Goal: Information Seeking & Learning: Learn about a topic

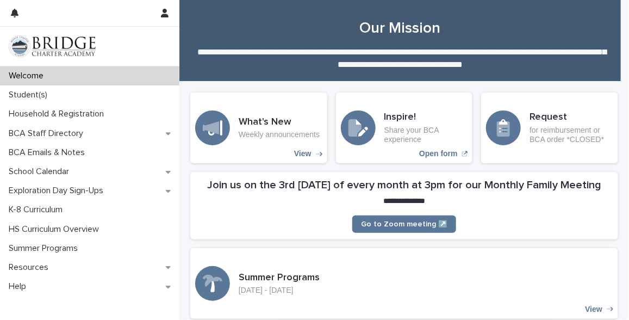
click at [49, 78] on p "Welcome" at bounding box center [28, 76] width 48 height 10
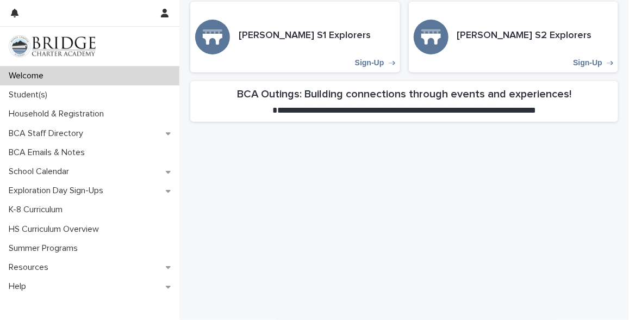
scroll to position [376, 0]
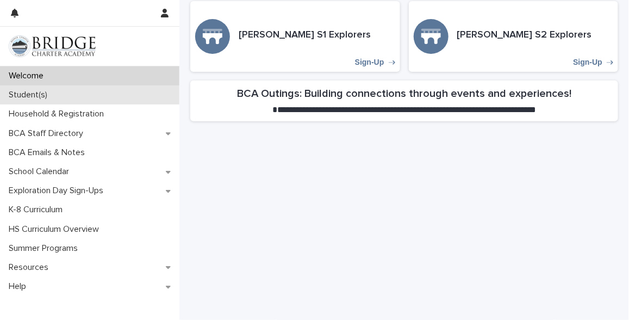
click at [34, 98] on p "Student(s)" at bounding box center [30, 95] width 52 height 10
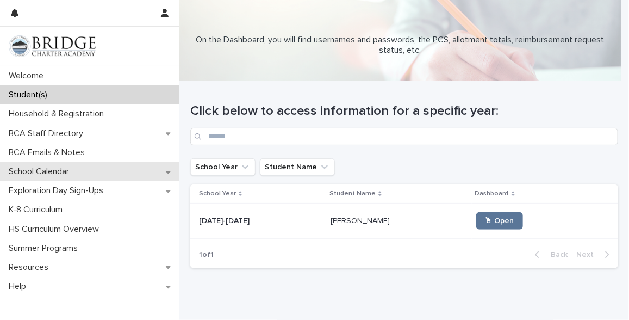
click at [43, 174] on p "School Calendar" at bounding box center [40, 171] width 73 height 10
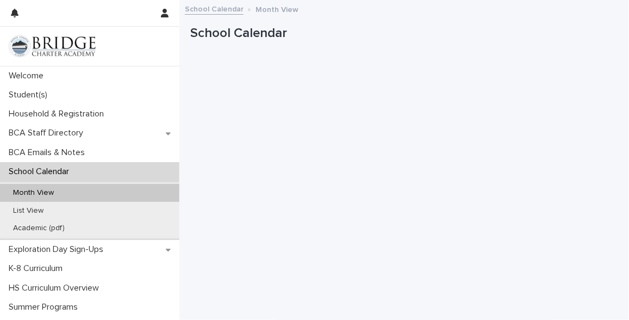
click at [277, 11] on p "Month View" at bounding box center [277, 9] width 43 height 12
click at [222, 13] on link "School Calendar" at bounding box center [214, 8] width 59 height 13
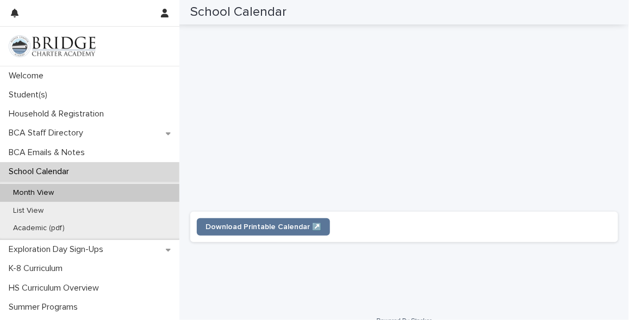
scroll to position [346, 0]
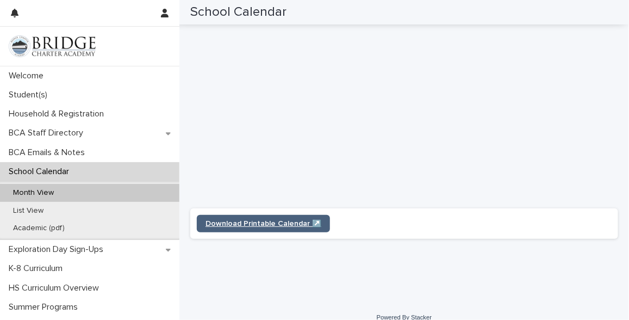
click at [289, 224] on span "Download Printable Calendar ↗️" at bounding box center [264, 224] width 116 height 8
